Goal: Information Seeking & Learning: Learn about a topic

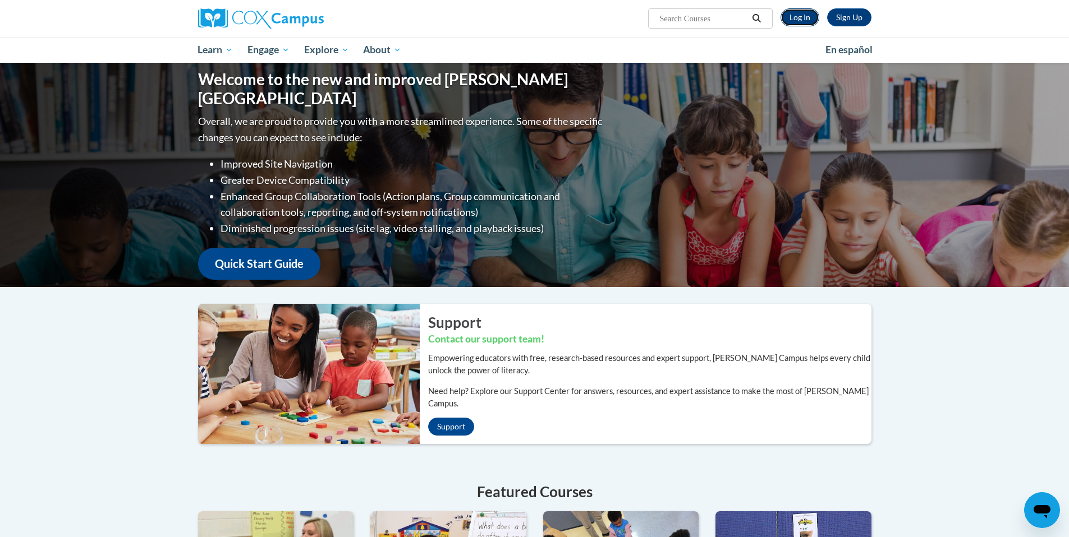
click at [797, 15] on link "Log In" at bounding box center [799, 17] width 39 height 18
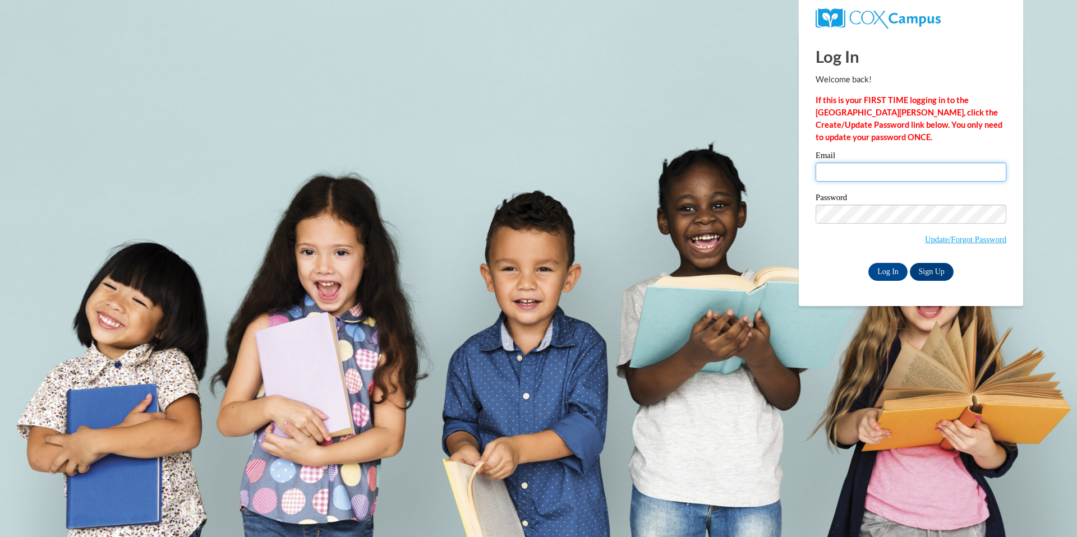
click at [824, 173] on input "Email" at bounding box center [911, 172] width 191 height 19
click at [881, 168] on input "careynaks@gmail.com" at bounding box center [911, 172] width 191 height 19
type input "careyanne.nakamura@k12.hi.us"
click at [868, 263] on input "Log In" at bounding box center [887, 272] width 39 height 18
click at [892, 267] on input "Log In" at bounding box center [887, 272] width 39 height 18
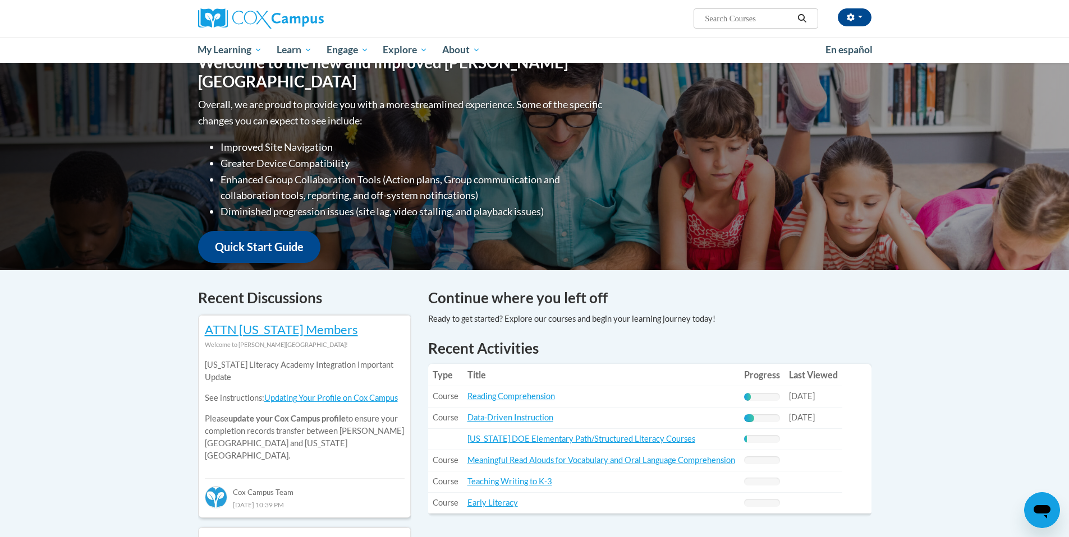
scroll to position [140, 0]
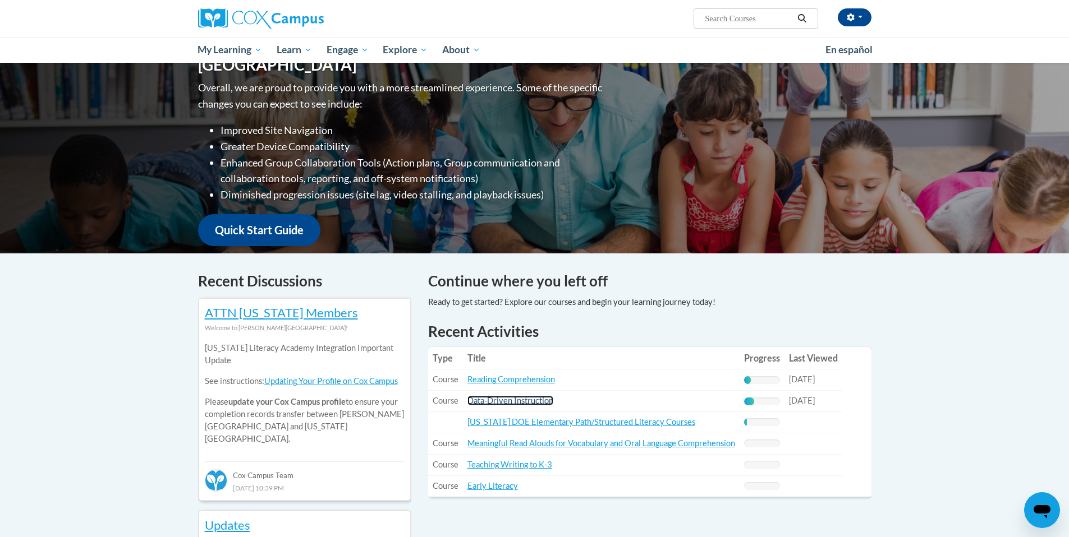
click at [528, 403] on link "Data-Driven Instruction" at bounding box center [510, 401] width 86 height 10
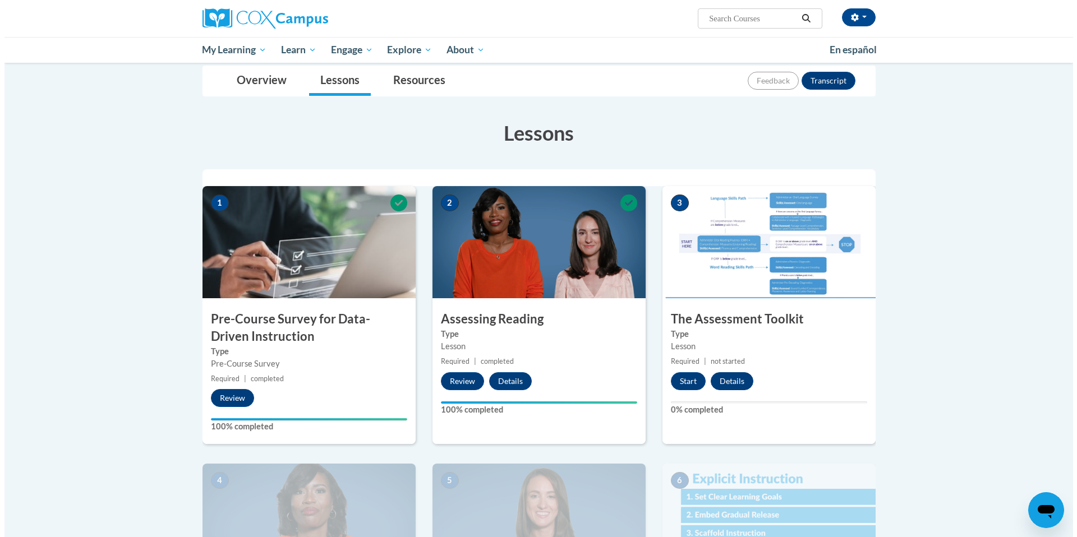
scroll to position [125, 0]
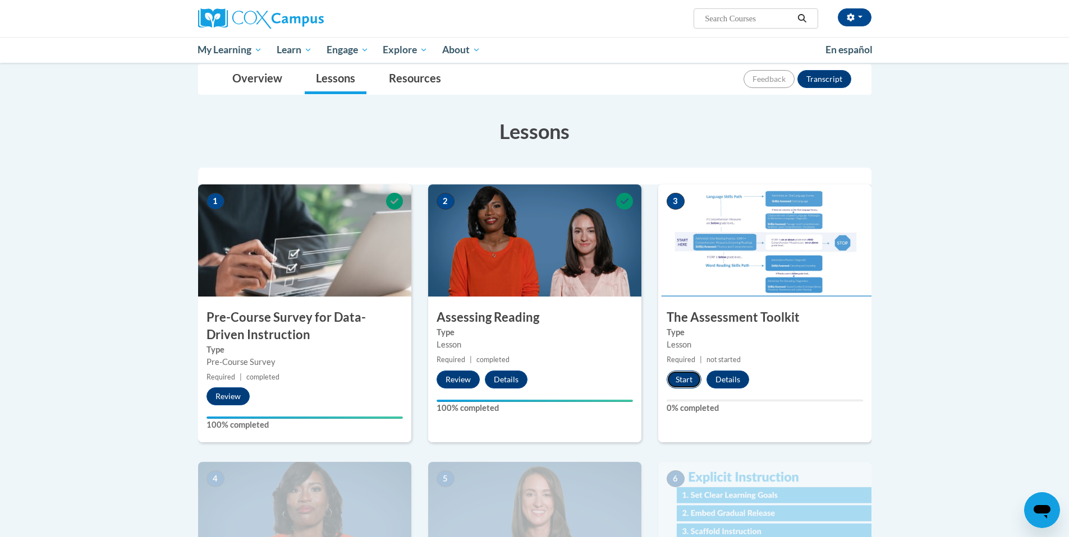
click at [689, 381] on button "Start" at bounding box center [683, 380] width 35 height 18
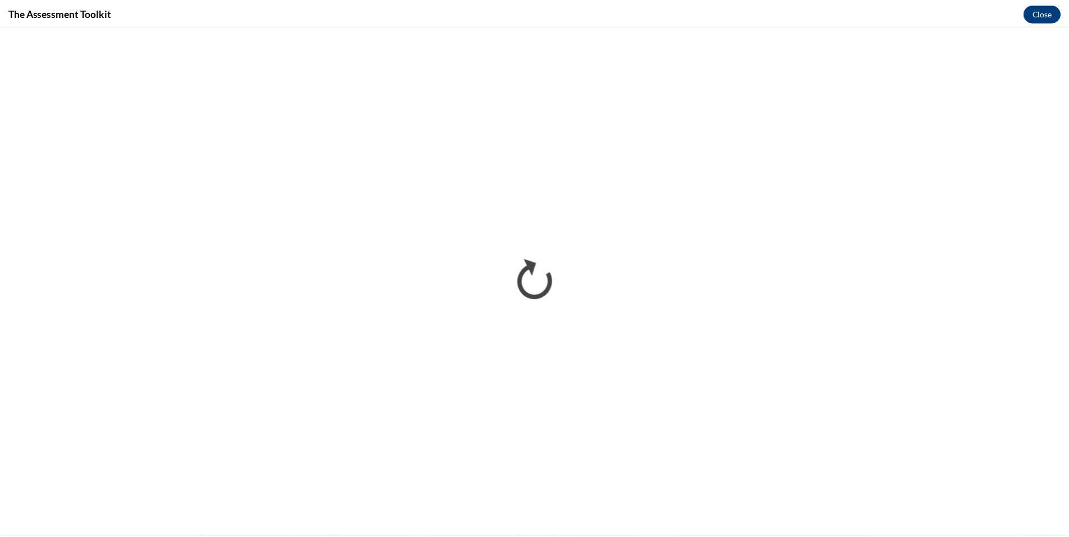
scroll to position [0, 0]
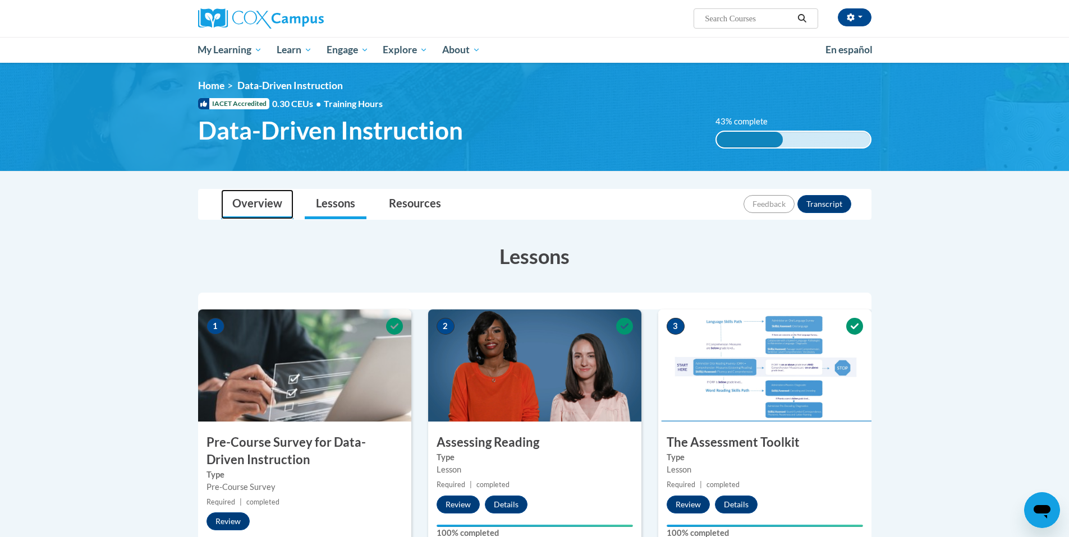
click at [247, 206] on link "Overview" at bounding box center [257, 205] width 72 height 30
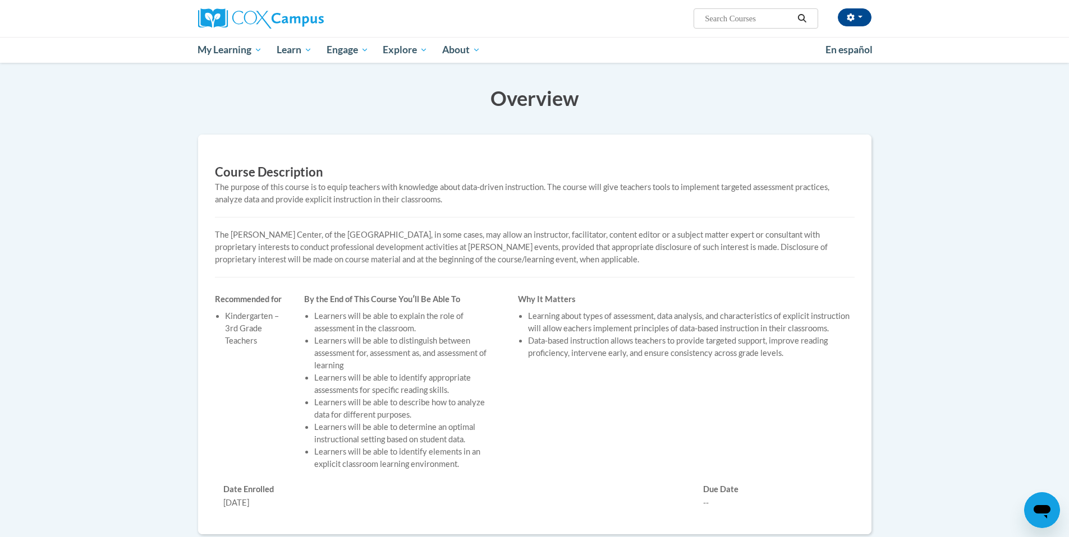
scroll to position [47, 0]
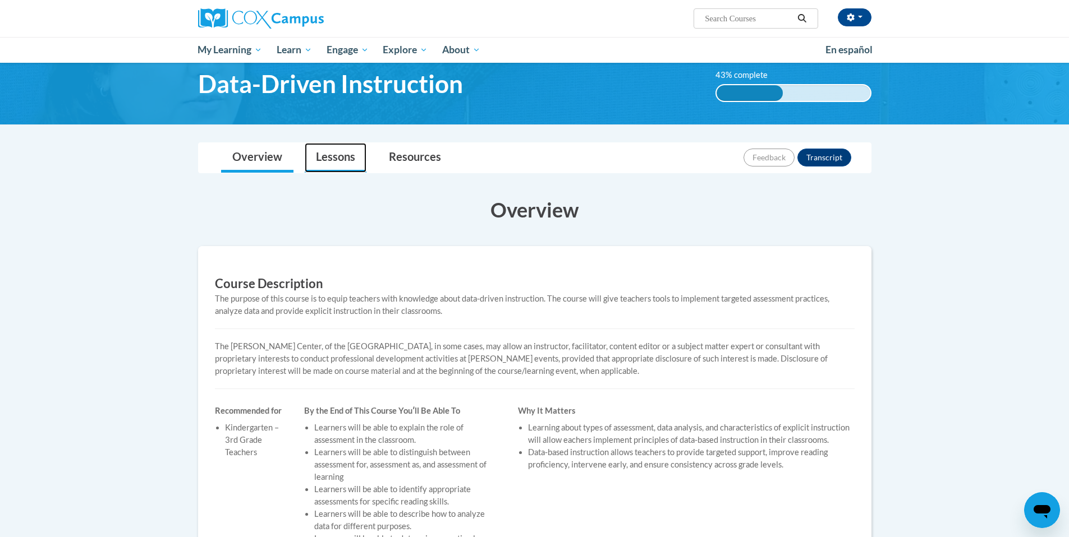
click at [333, 160] on link "Lessons" at bounding box center [336, 158] width 62 height 30
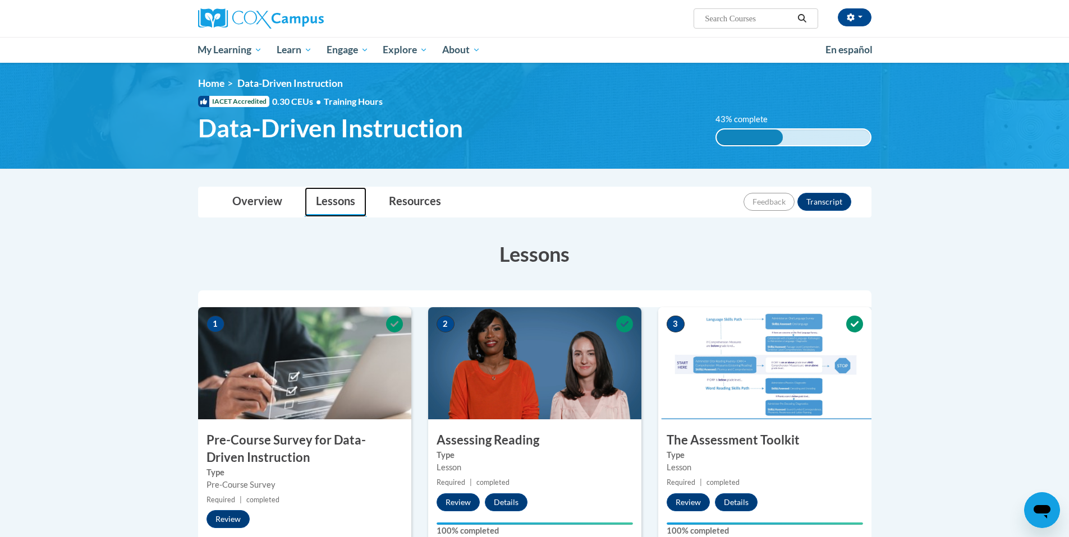
scroll to position [0, 0]
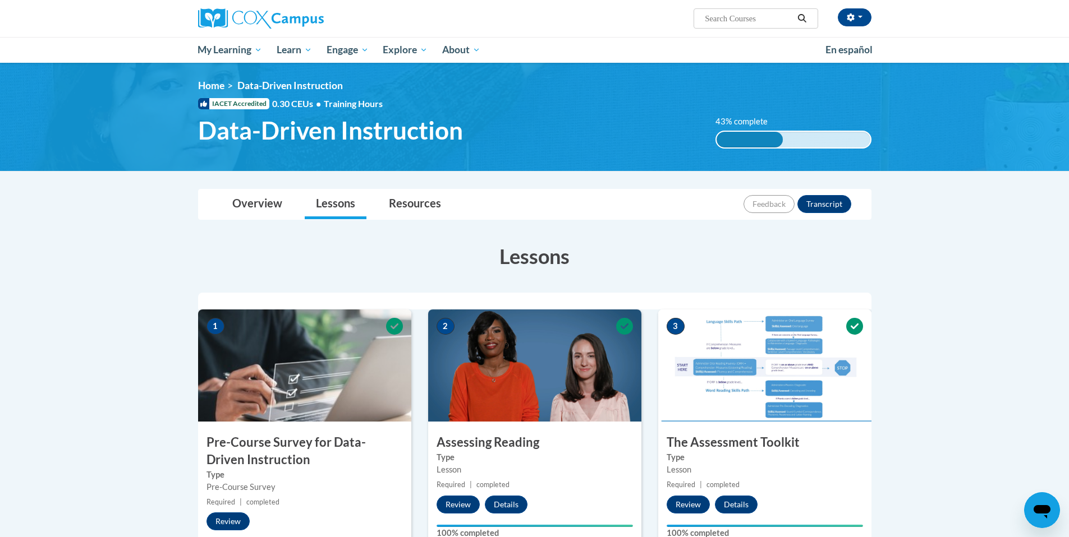
click at [283, 130] on span "Data-Driven Instruction" at bounding box center [330, 131] width 265 height 30
click at [282, 87] on span "Data-Driven Instruction" at bounding box center [289, 86] width 105 height 12
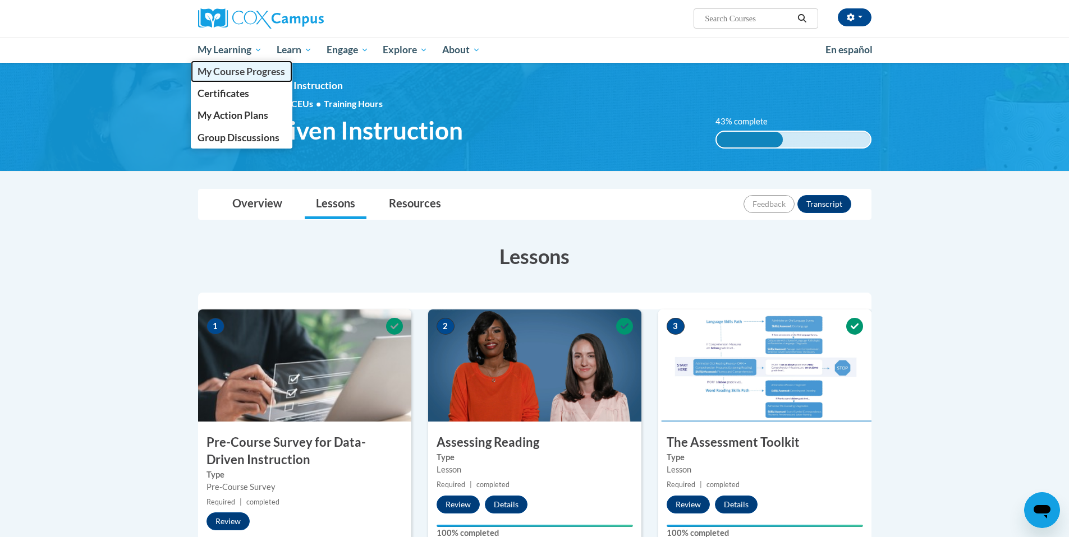
click at [238, 71] on span "My Course Progress" at bounding box center [241, 72] width 88 height 12
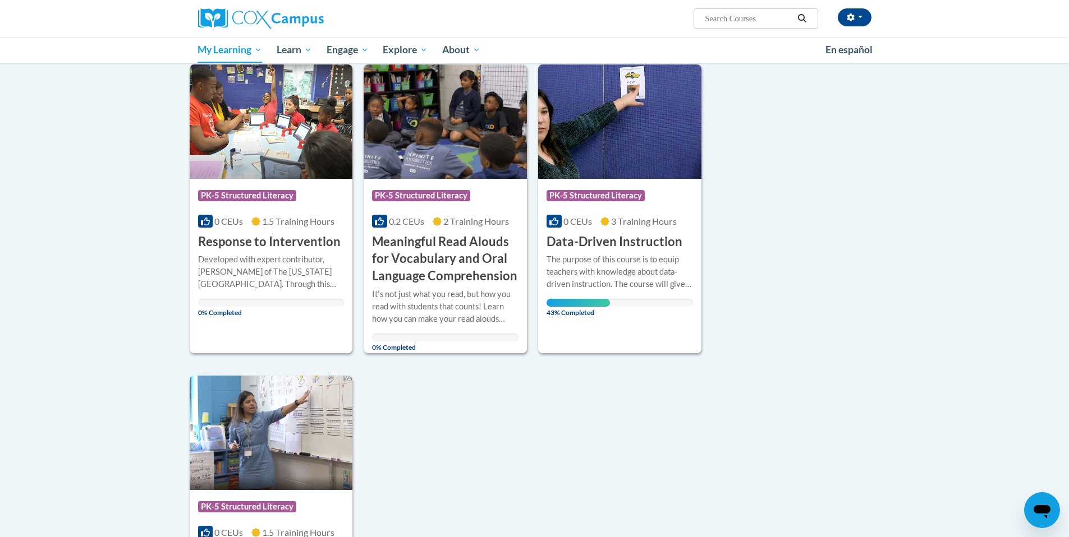
scroll to position [738, 0]
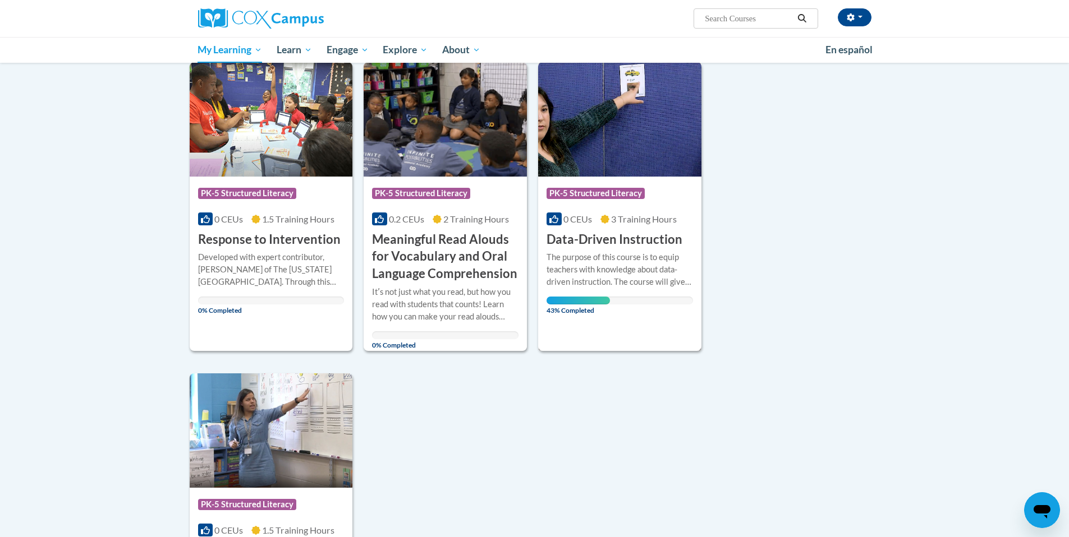
click at [613, 250] on div "More Info Open The purpose of this course is to equip teachers with knowledge a…" at bounding box center [619, 280] width 163 height 65
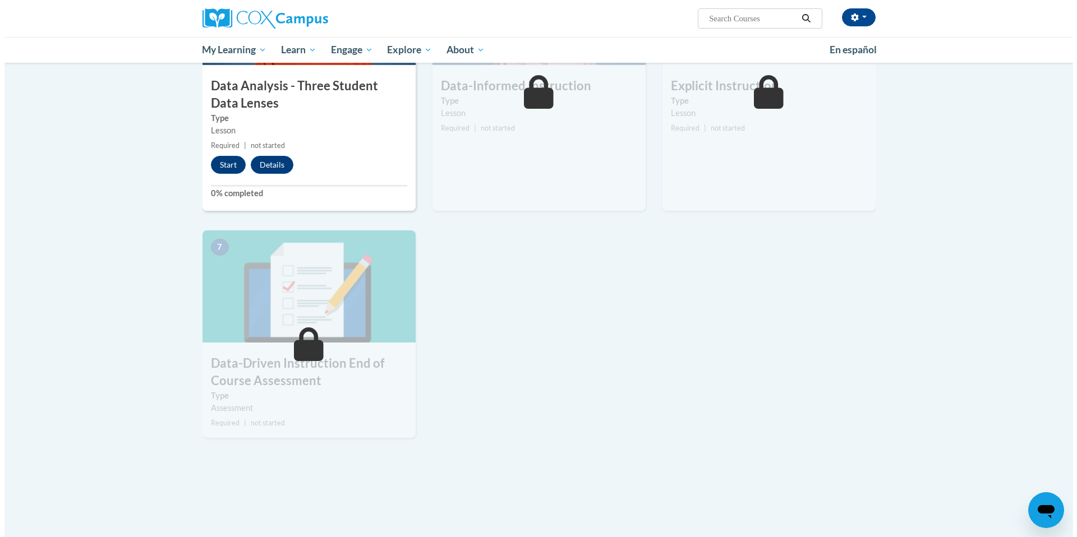
scroll to position [109, 0]
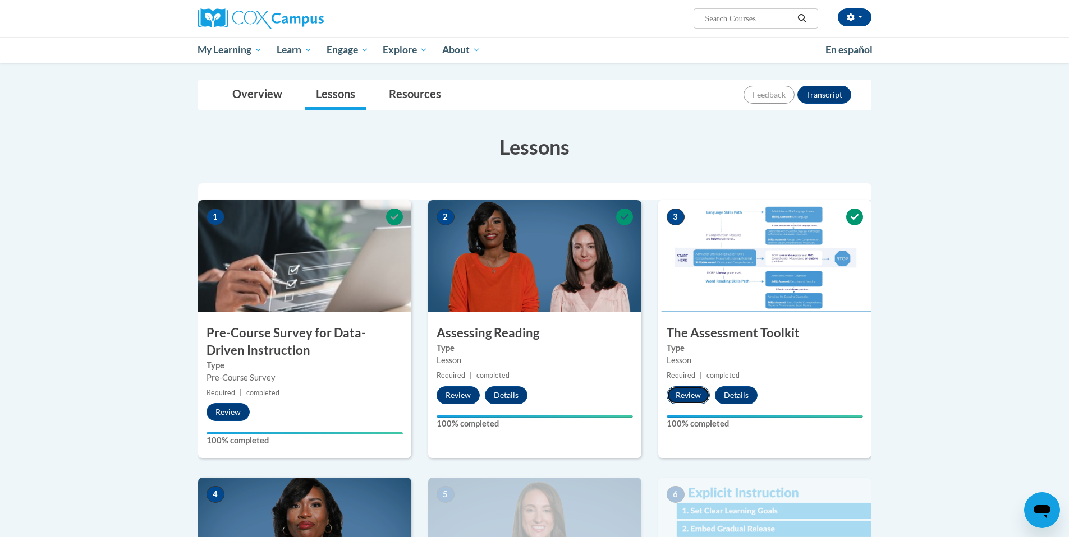
click at [696, 398] on button "Review" at bounding box center [687, 395] width 43 height 18
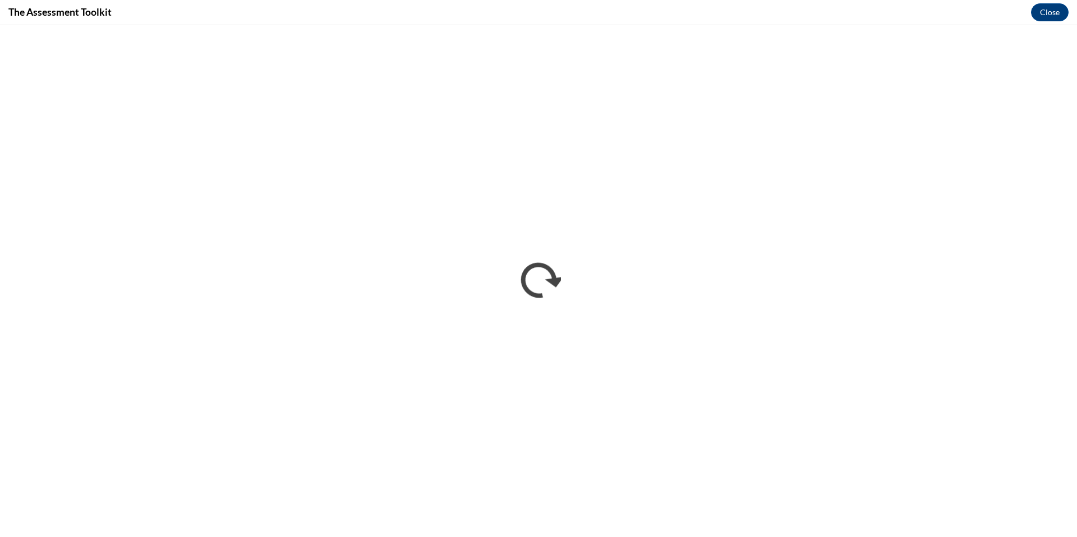
scroll to position [0, 0]
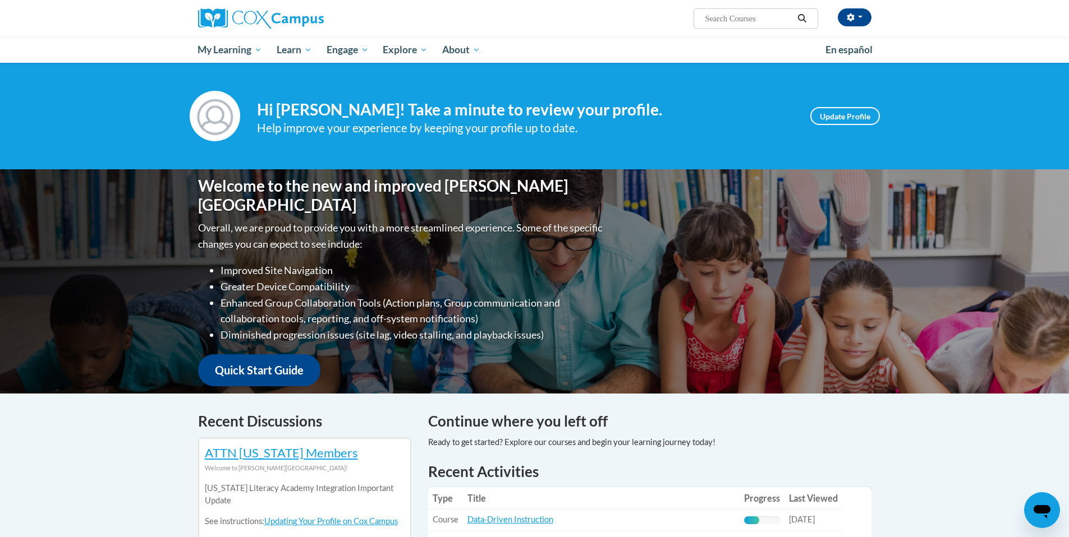
scroll to position [210, 0]
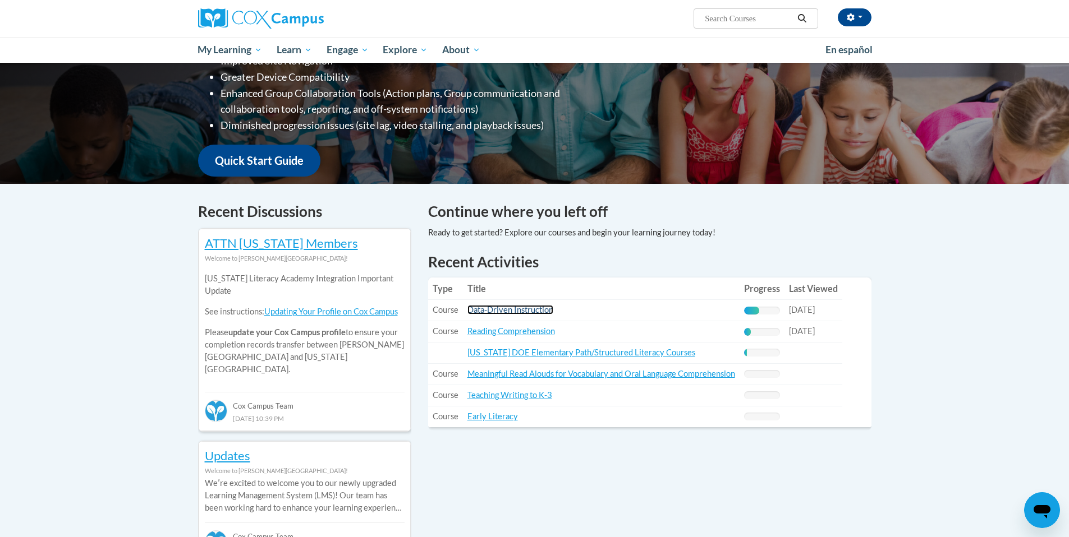
click at [514, 313] on link "Data-Driven Instruction" at bounding box center [510, 310] width 86 height 10
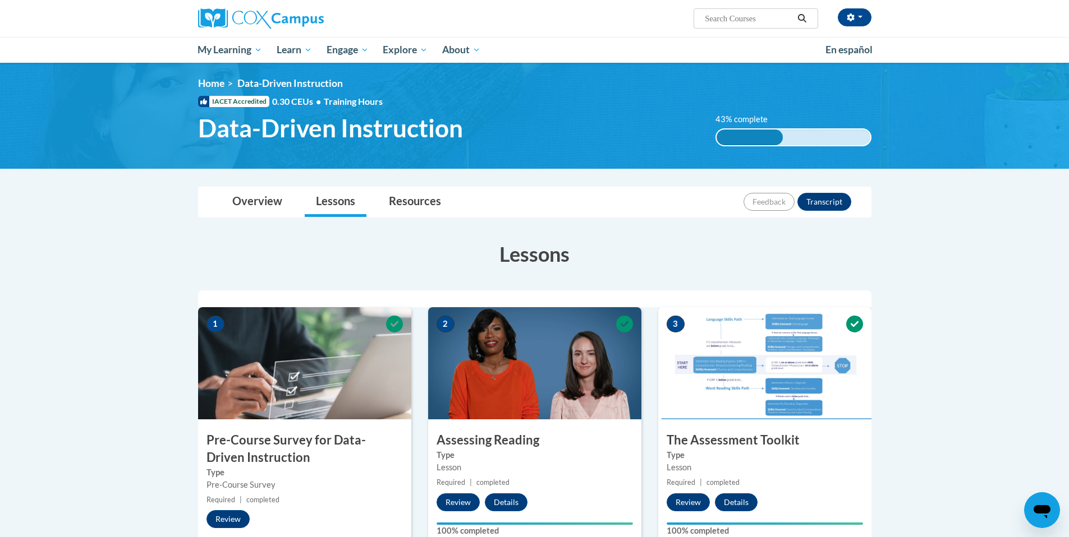
scroll to position [4, 0]
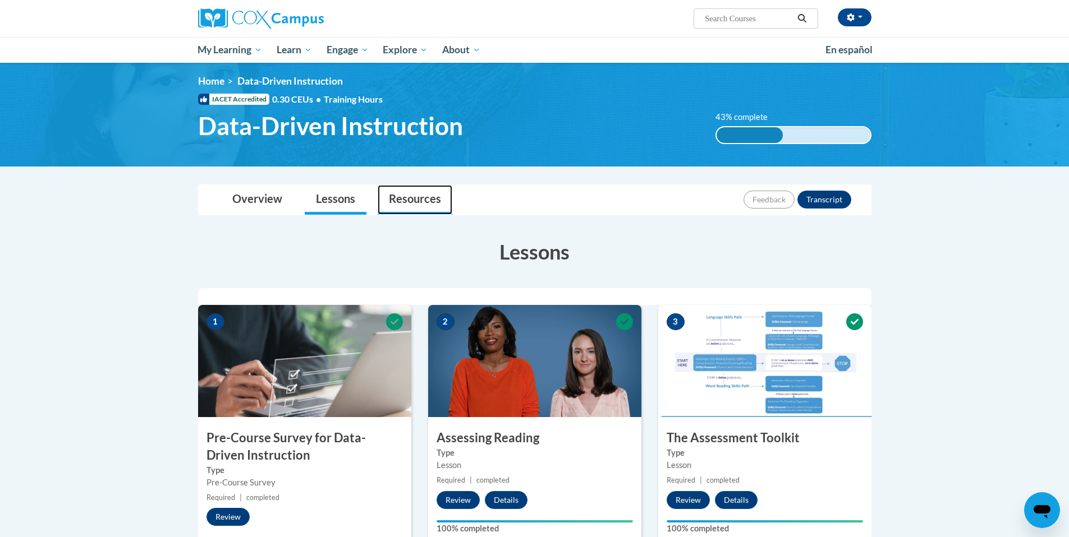
click at [403, 201] on link "Resources" at bounding box center [414, 200] width 75 height 30
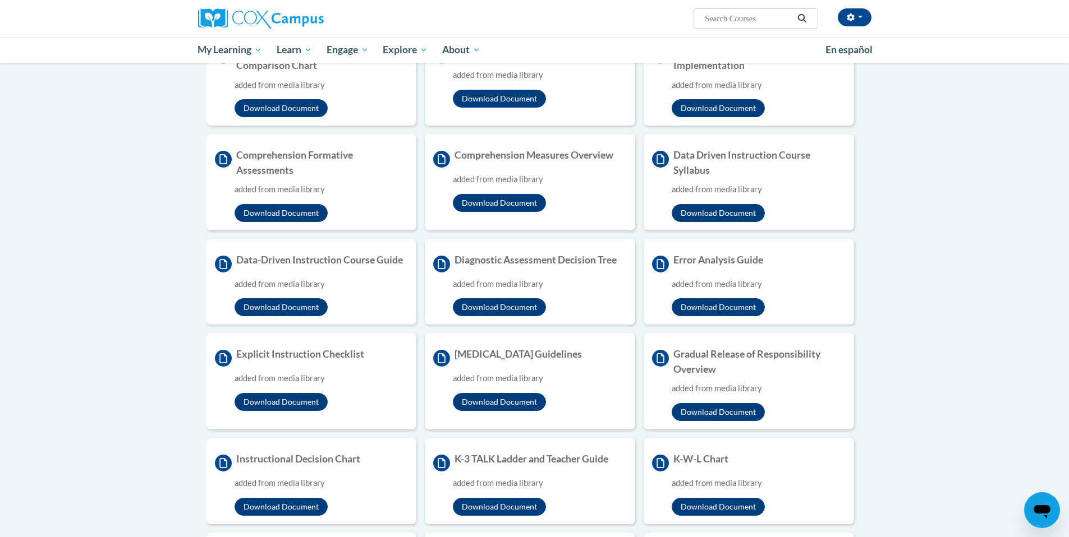
scroll to position [0, 0]
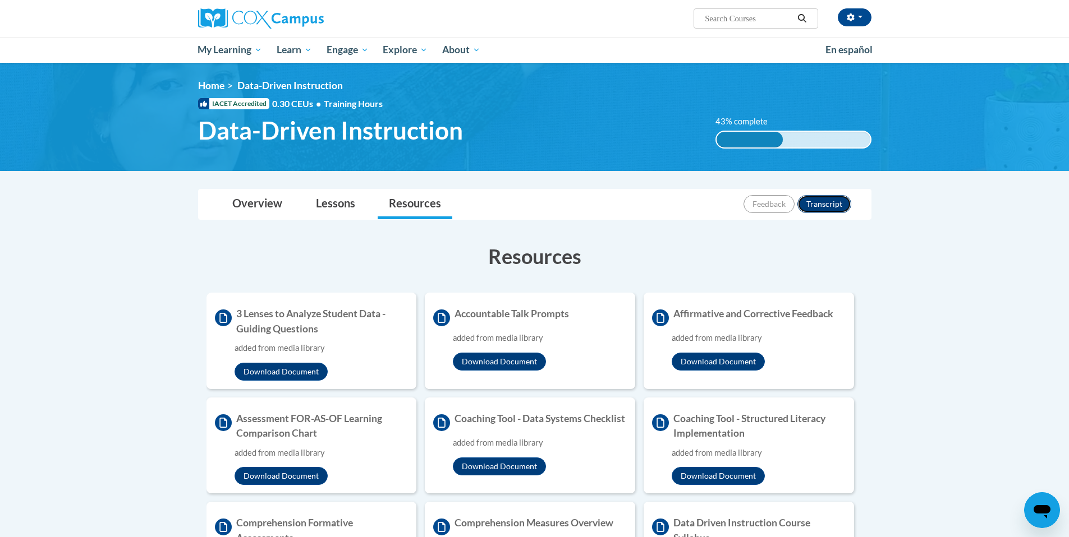
click at [820, 201] on button "Transcript" at bounding box center [824, 204] width 54 height 18
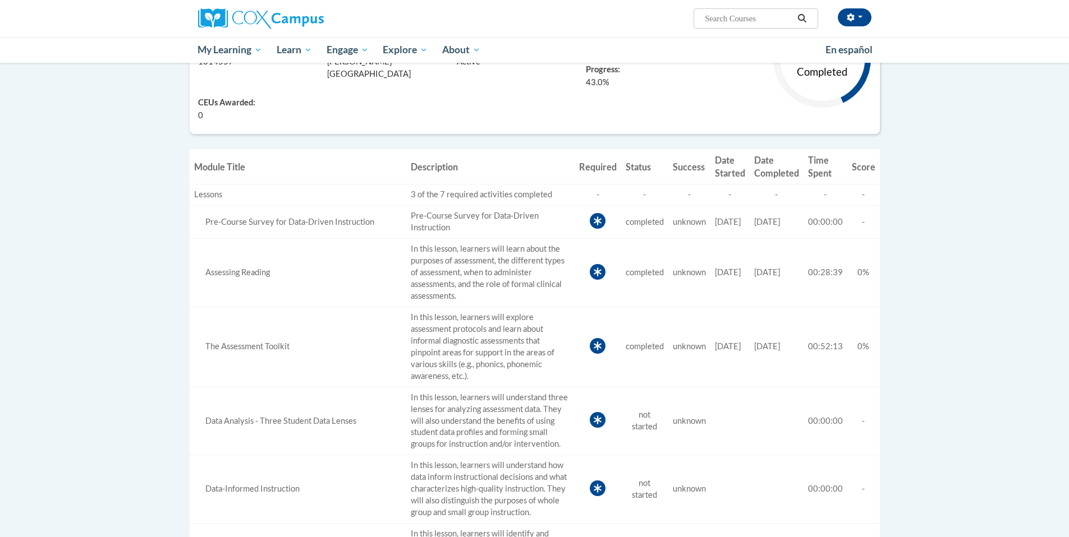
scroll to position [25, 0]
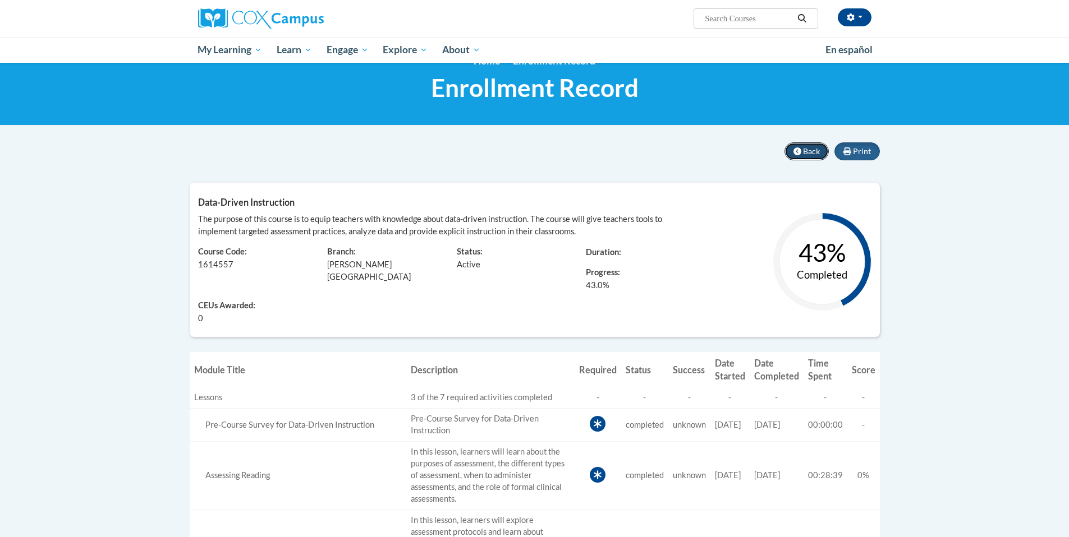
click at [794, 154] on icon at bounding box center [797, 152] width 8 height 8
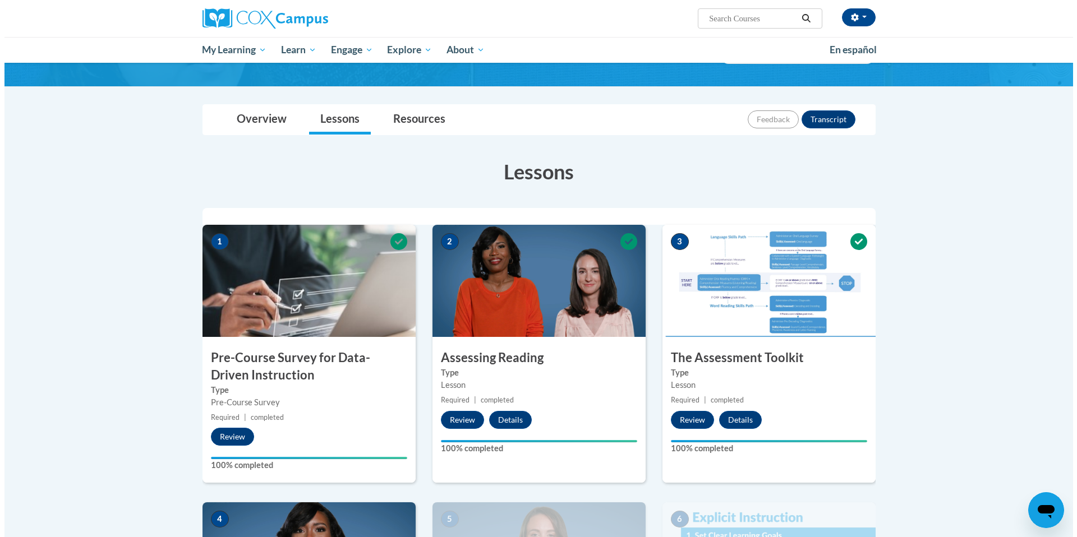
scroll to position [98, 0]
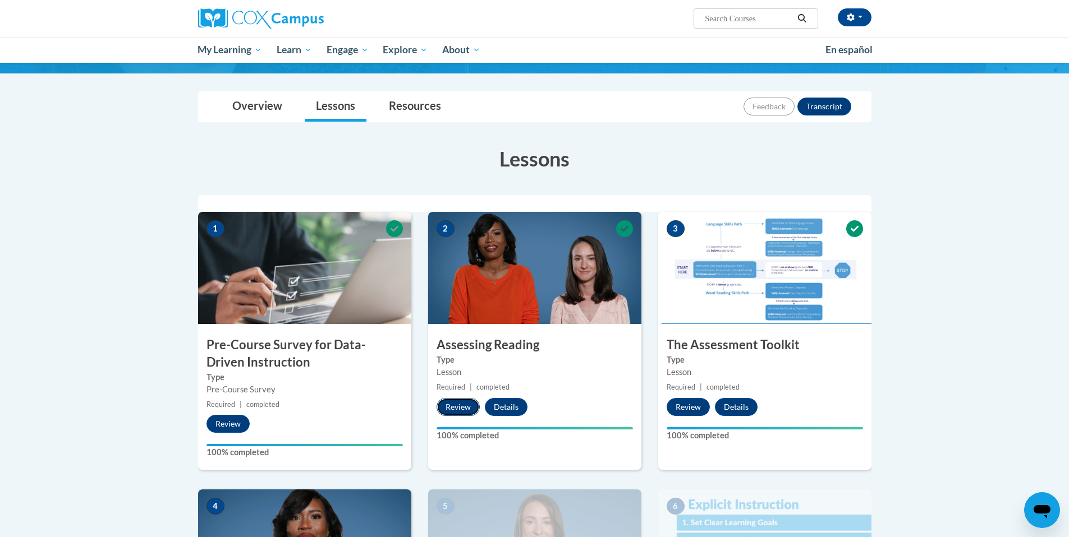
click at [456, 409] on button "Review" at bounding box center [457, 407] width 43 height 18
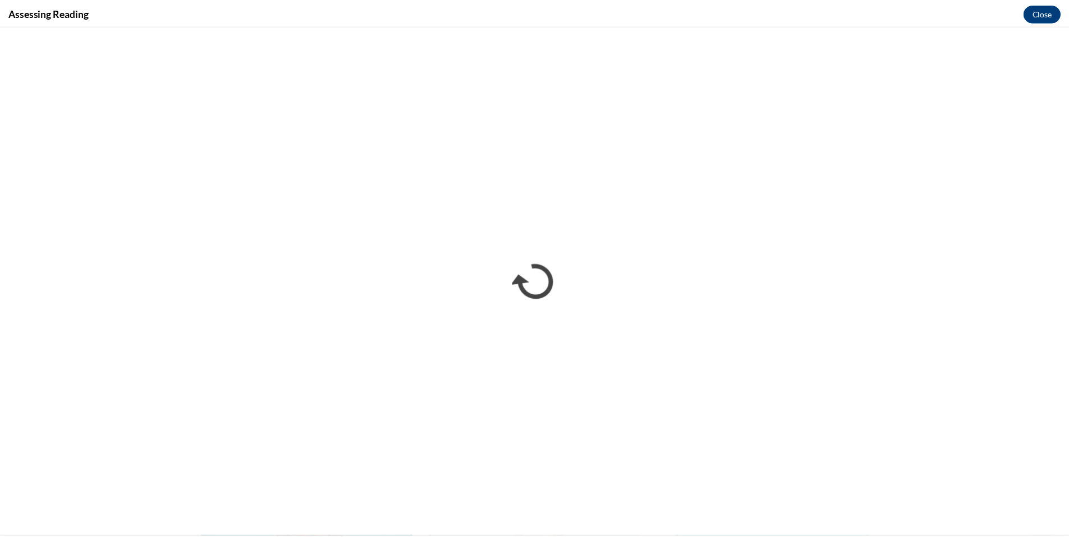
scroll to position [0, 0]
click at [1056, 14] on button "Close" at bounding box center [1050, 12] width 38 height 18
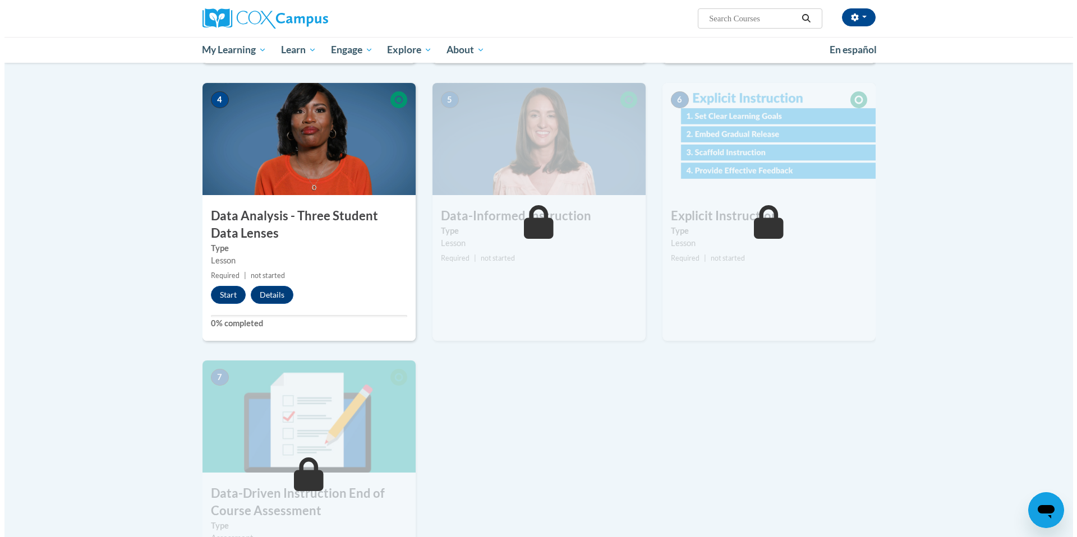
scroll to position [505, 0]
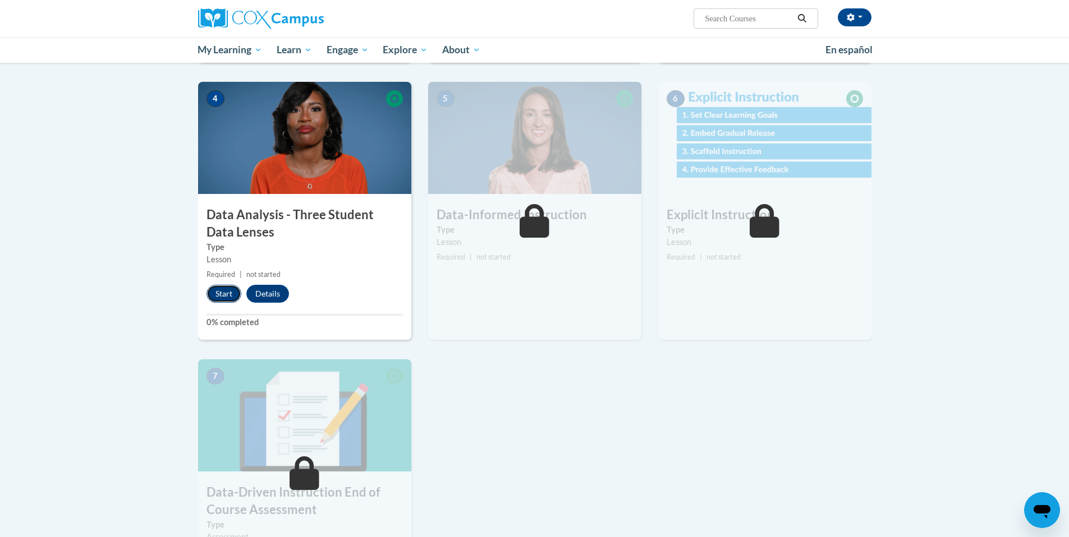
click at [223, 297] on button "Start" at bounding box center [223, 294] width 35 height 18
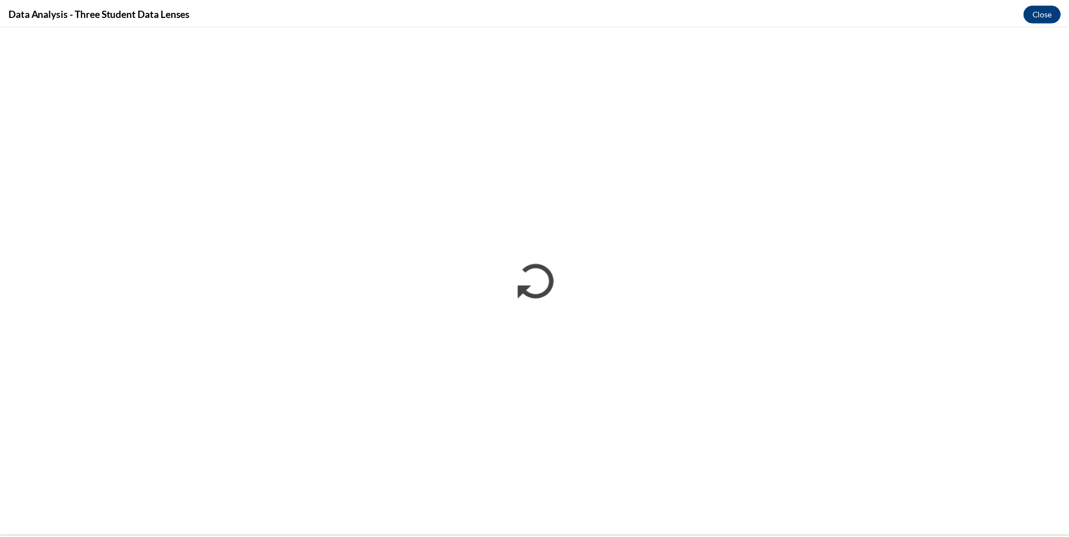
scroll to position [0, 0]
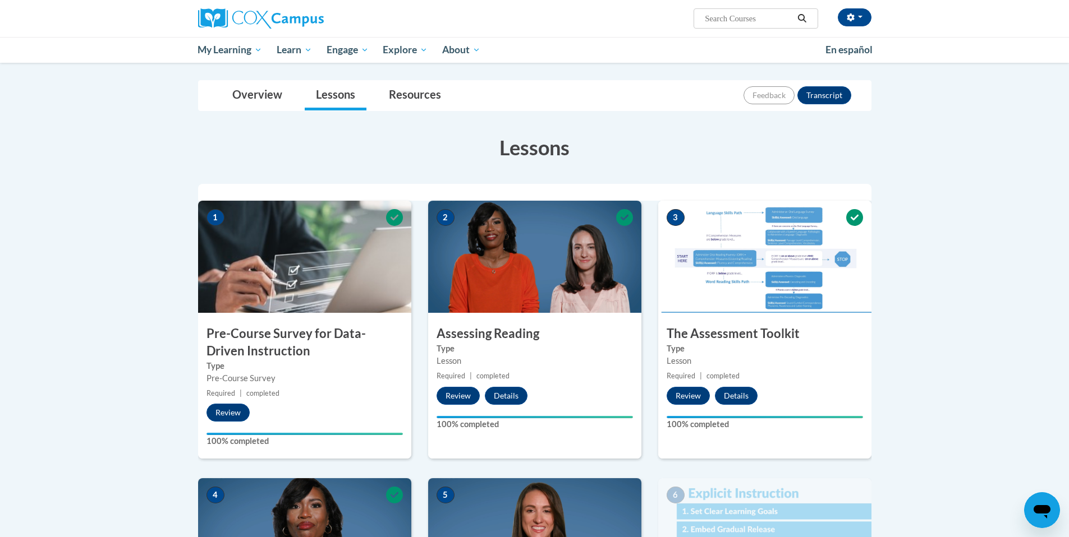
scroll to position [112, 0]
